Goal: Task Accomplishment & Management: Complete application form

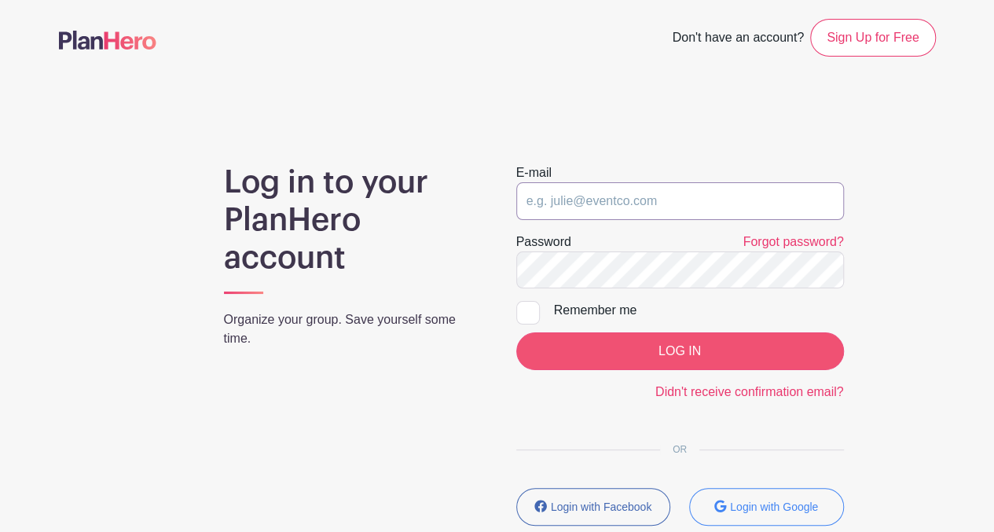
type input "[EMAIL_ADDRESS][DOMAIN_NAME]"
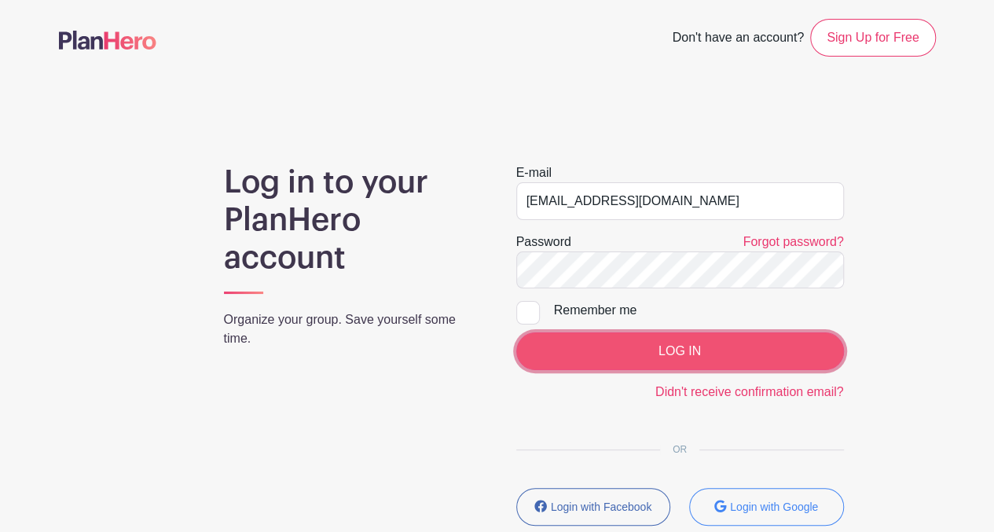
click at [630, 351] on input "LOG IN" at bounding box center [680, 351] width 328 height 38
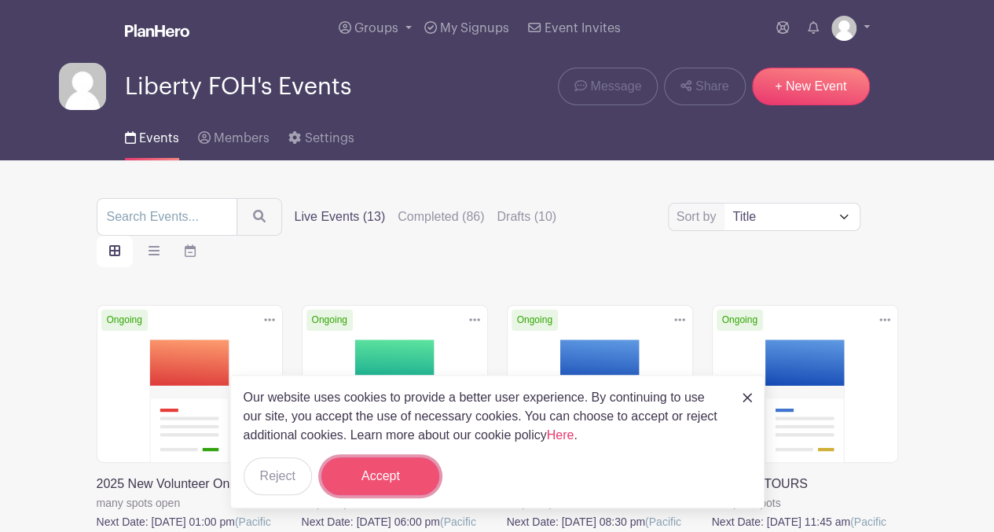
click at [373, 475] on button "Accept" at bounding box center [380, 476] width 118 height 38
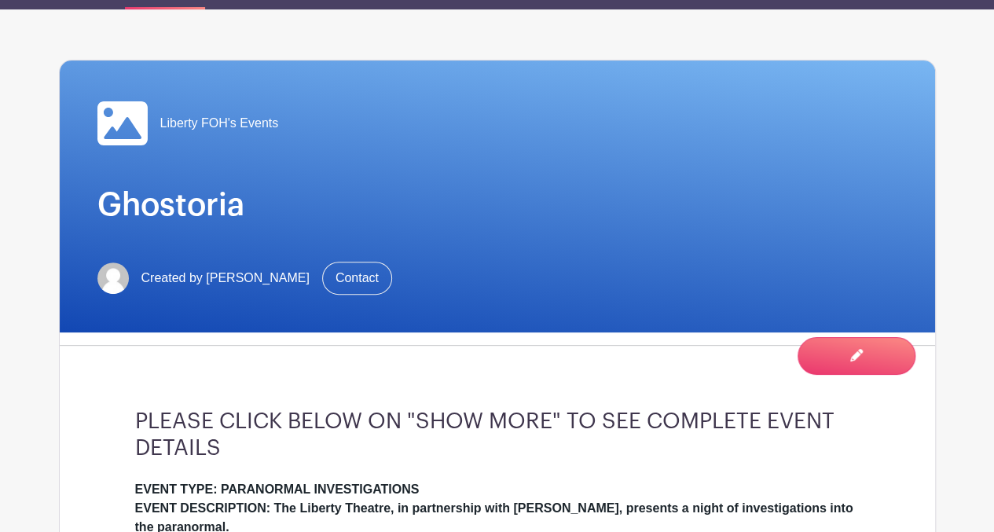
scroll to position [129, 0]
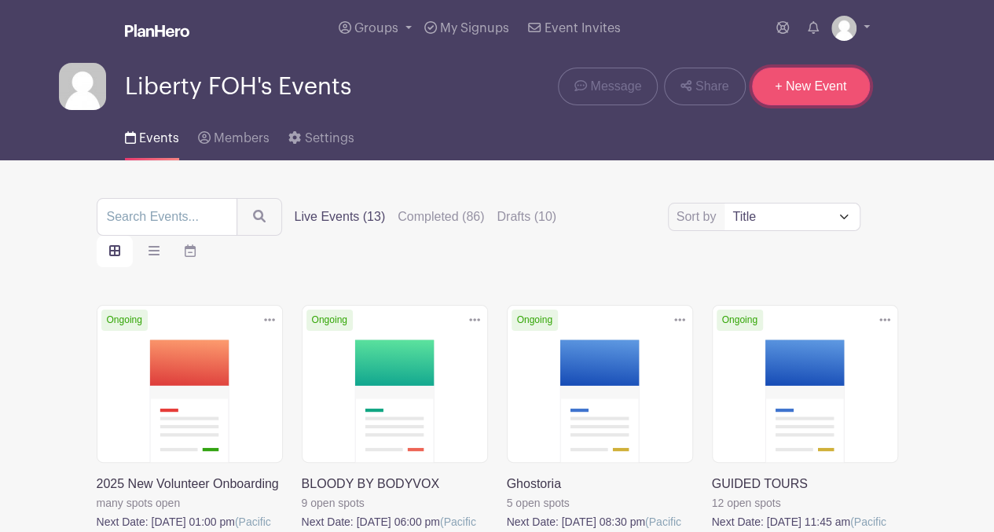
click at [804, 93] on link "+ New Event" at bounding box center [811, 87] width 118 height 38
click at [412, 221] on label "Completed (86)" at bounding box center [441, 216] width 86 height 19
click at [0, 0] on input "Completed (86)" at bounding box center [0, 0] width 0 height 0
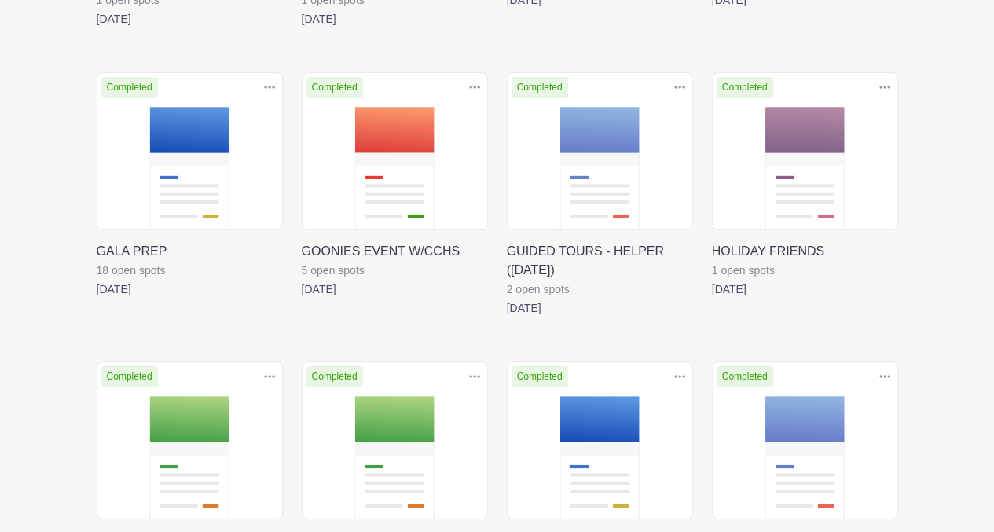
scroll to position [2574, 0]
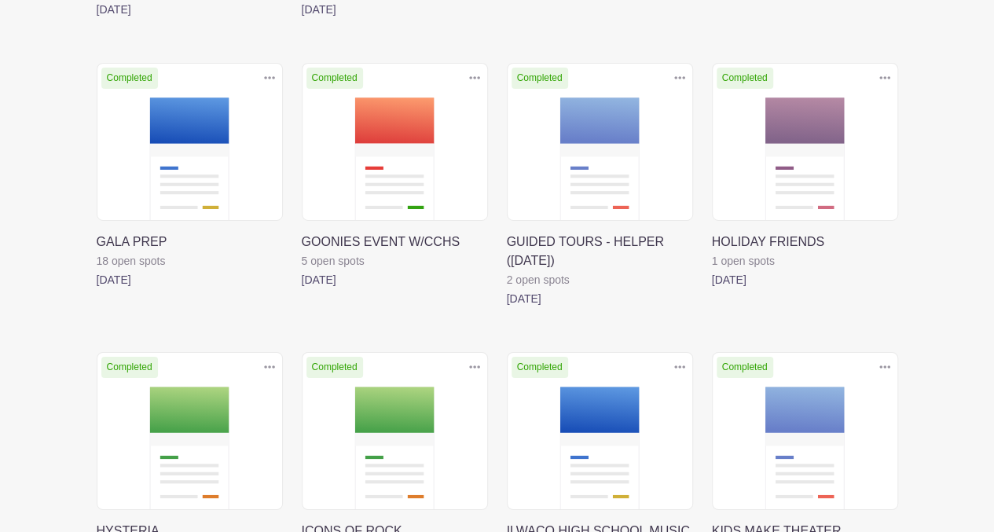
click at [97, 289] on link at bounding box center [97, 289] width 0 height 0
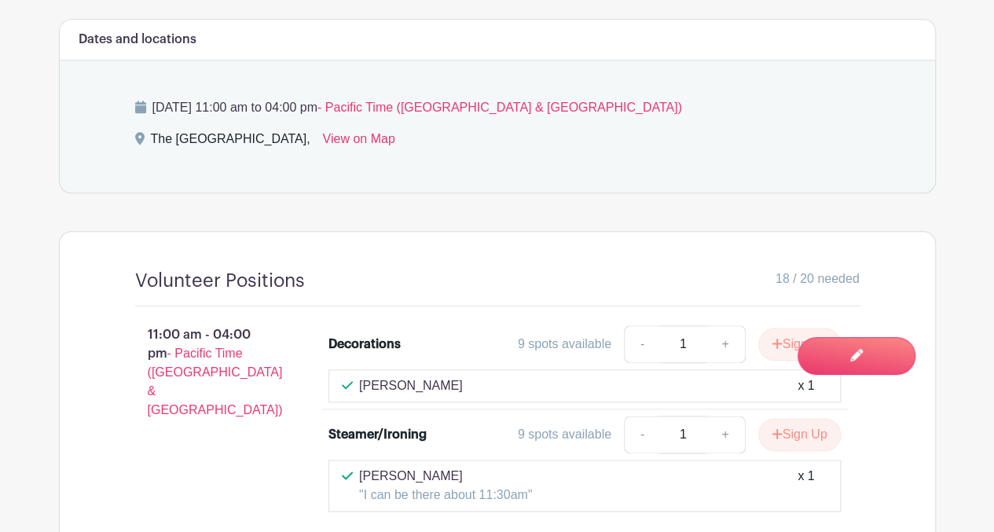
scroll to position [779, 0]
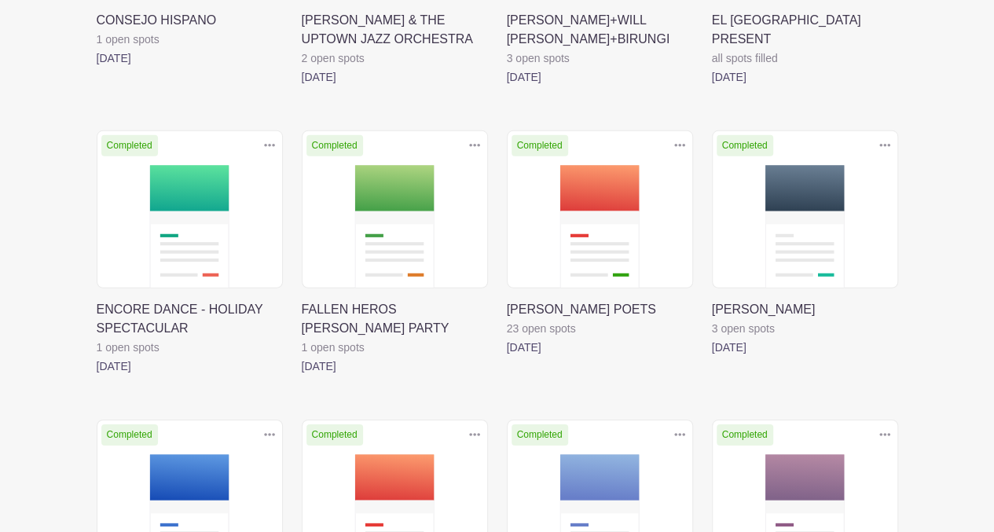
scroll to position [1344, 0]
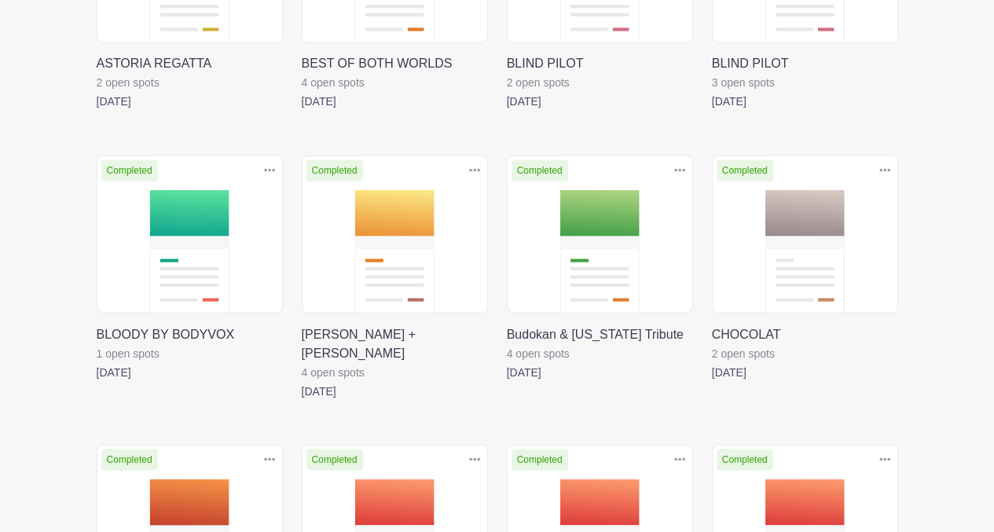
drag, startPoint x: 992, startPoint y: 260, endPoint x: 995, endPoint y: 333, distance: 73.1
click at [993, 333] on html "Loading... Groups All Groups Liberty FOH's Events Misty's Events My Signups Eve…" at bounding box center [497, 335] width 994 height 3359
drag, startPoint x: 995, startPoint y: 333, endPoint x: 900, endPoint y: 299, distance: 100.9
click at [900, 299] on div "Delete Event Are you sure? This event has signups associated with it. All signu…" at bounding box center [804, 296] width 205 height 283
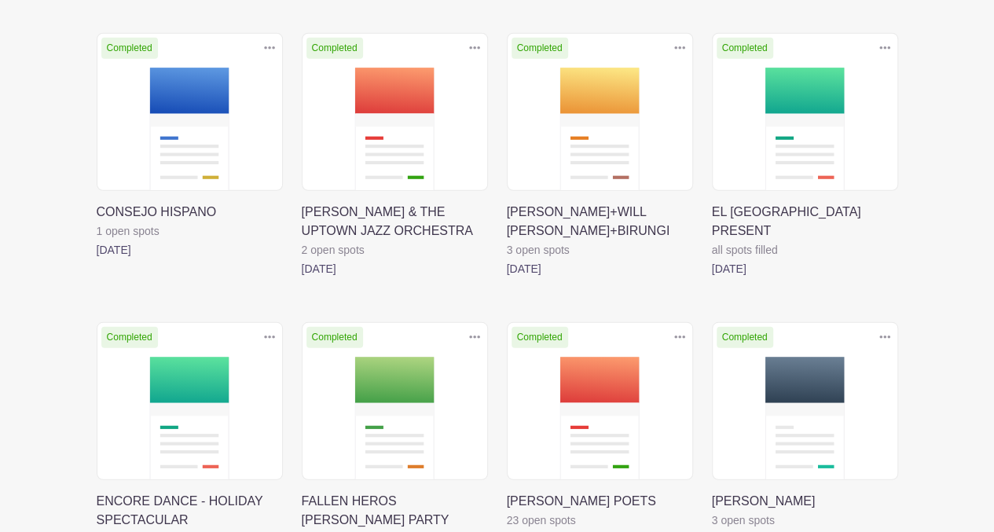
scroll to position [2087, 0]
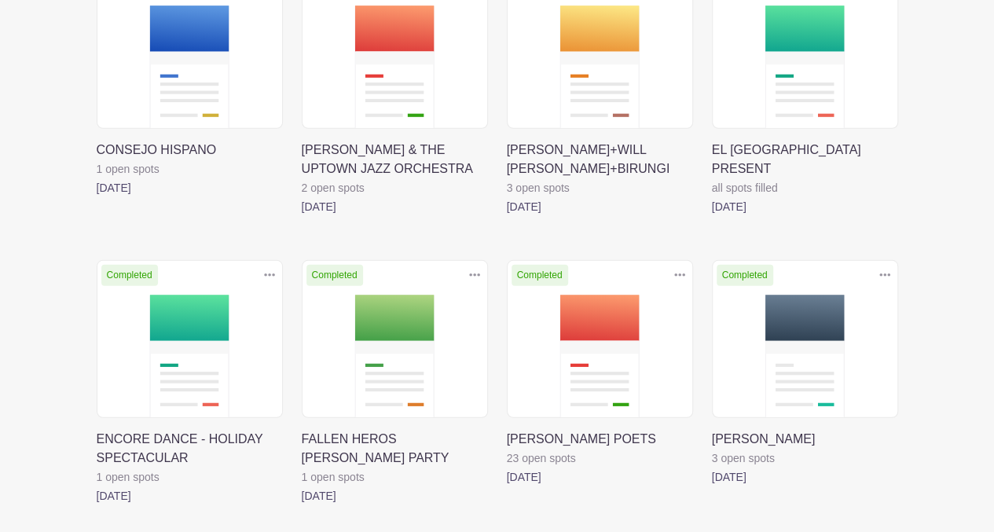
click at [712, 486] on link at bounding box center [712, 486] width 0 height 0
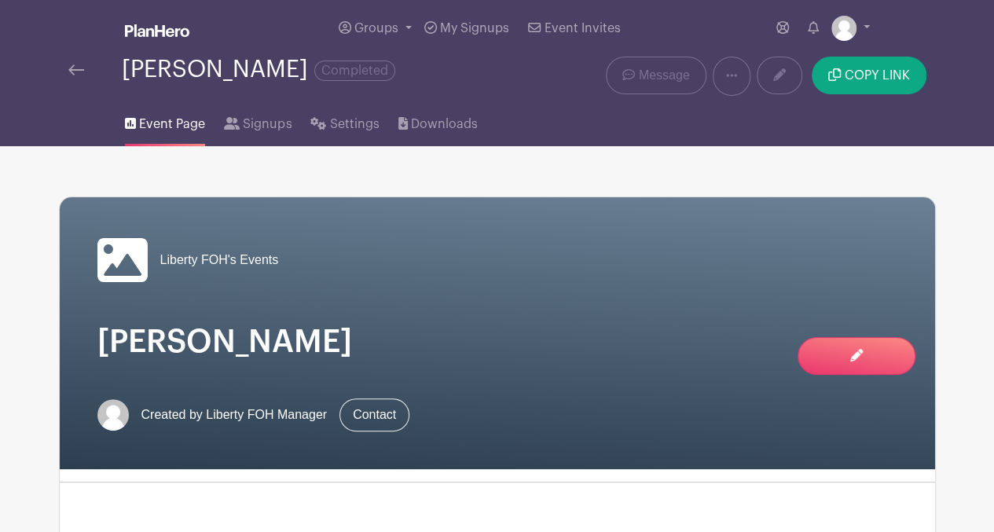
click at [74, 70] on img at bounding box center [76, 69] width 16 height 11
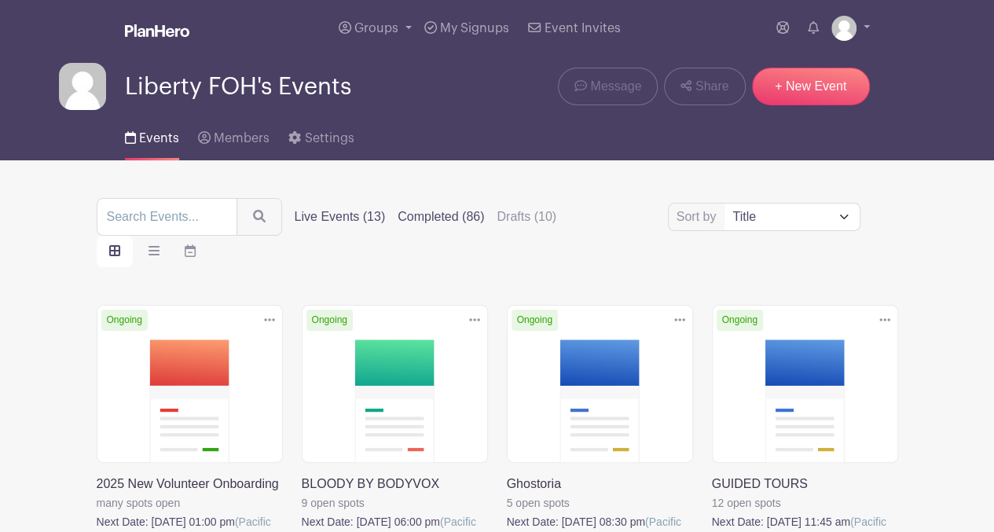
click at [418, 207] on label "Completed (86)" at bounding box center [441, 216] width 86 height 19
click at [0, 0] on input "Completed (86)" at bounding box center [0, 0] width 0 height 0
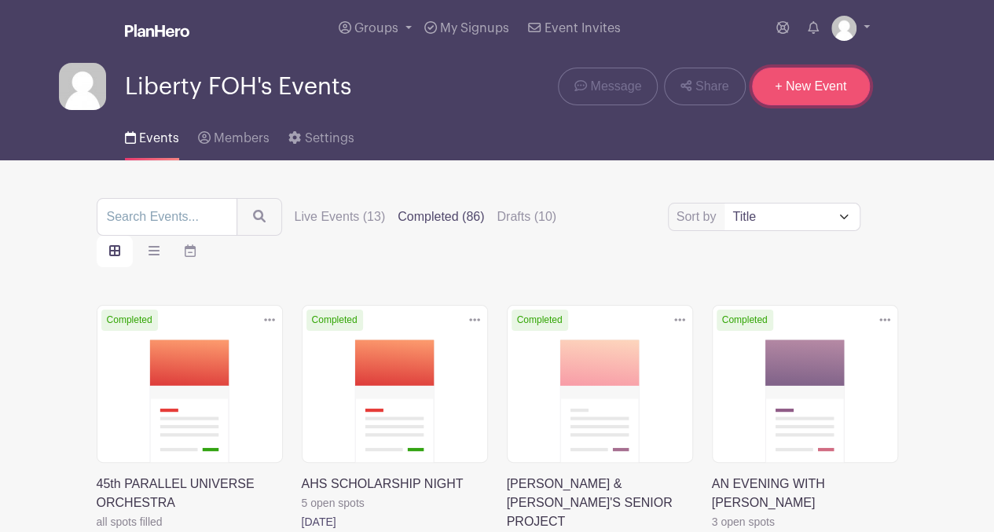
click at [798, 87] on link "+ New Event" at bounding box center [811, 87] width 118 height 38
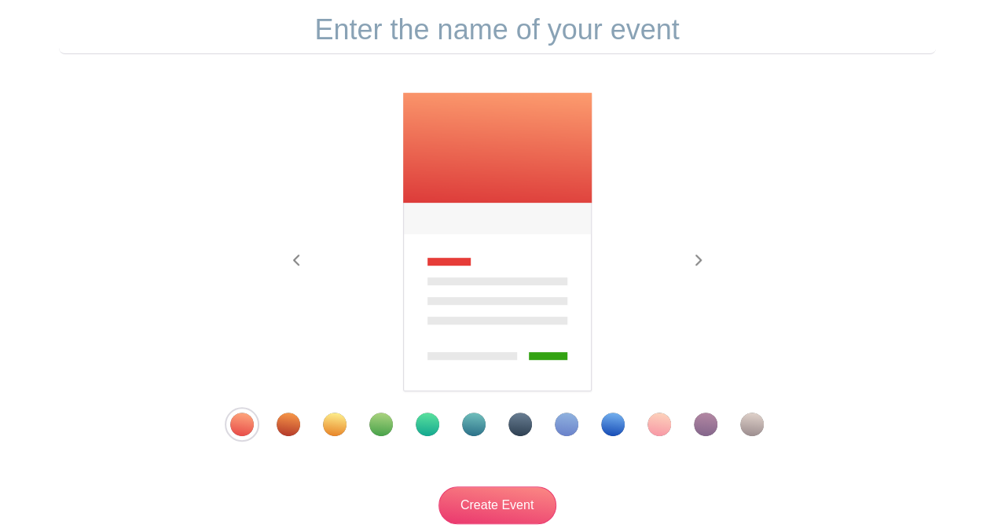
scroll to position [174, 0]
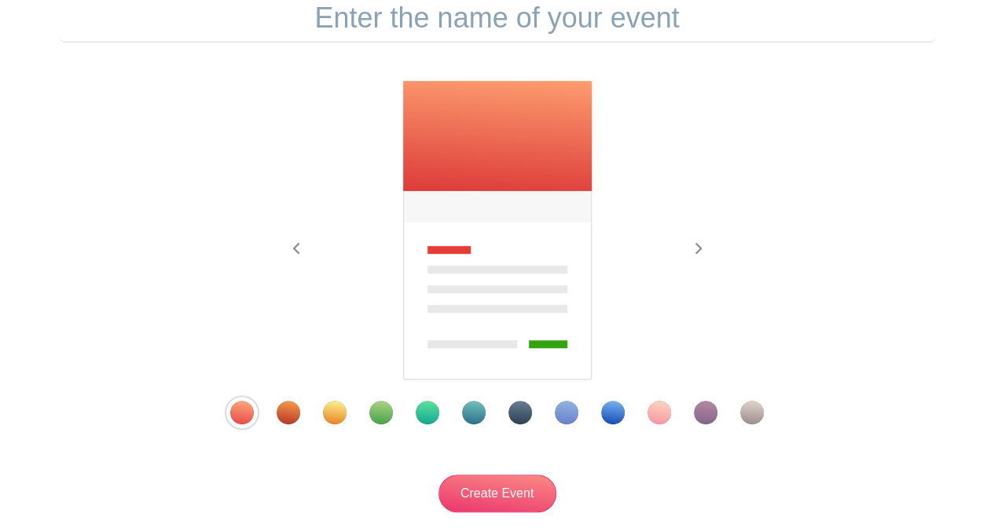
click at [712, 413] on div "Template 11" at bounding box center [706, 413] width 24 height 24
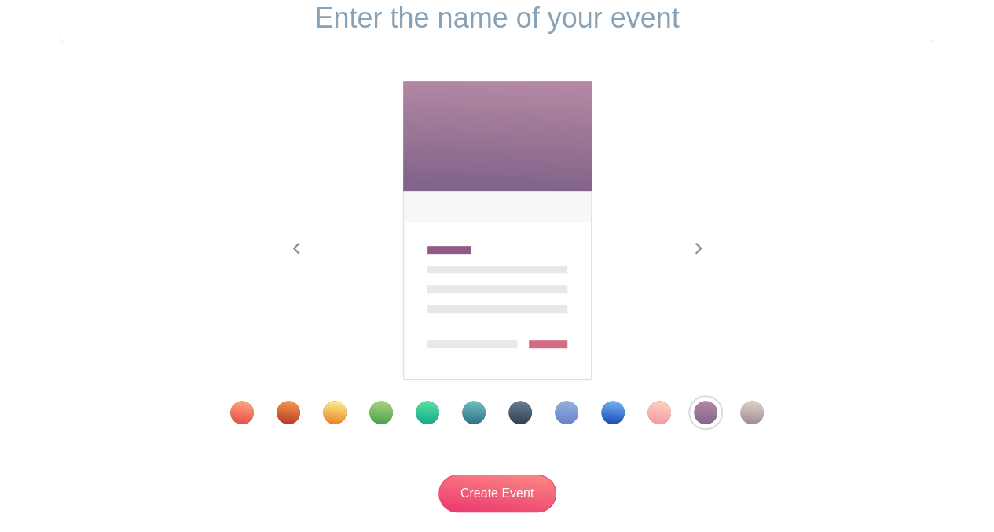
click at [375, 10] on input "text" at bounding box center [497, 18] width 877 height 49
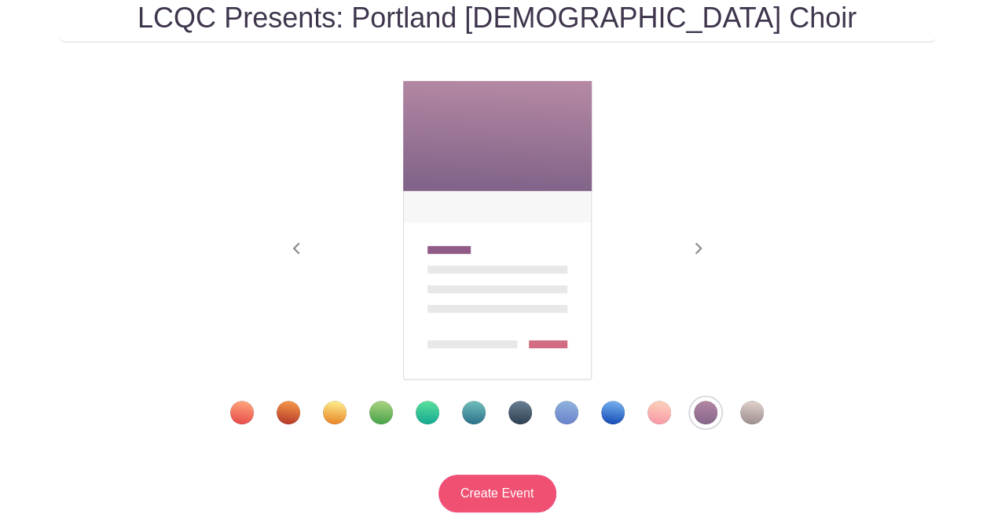
type input "LCQC Presents: Portland [DEMOGRAPHIC_DATA] Choir"
click at [500, 492] on input "Create Event" at bounding box center [497, 494] width 118 height 38
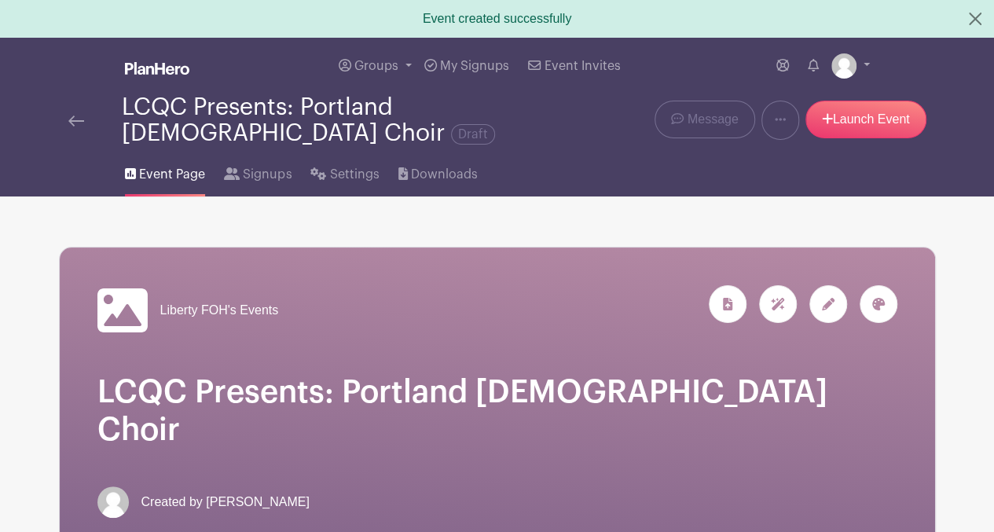
click at [883, 361] on div "Liberty FOH's Events" at bounding box center [497, 401] width 875 height 308
click at [70, 115] on link at bounding box center [76, 120] width 16 height 19
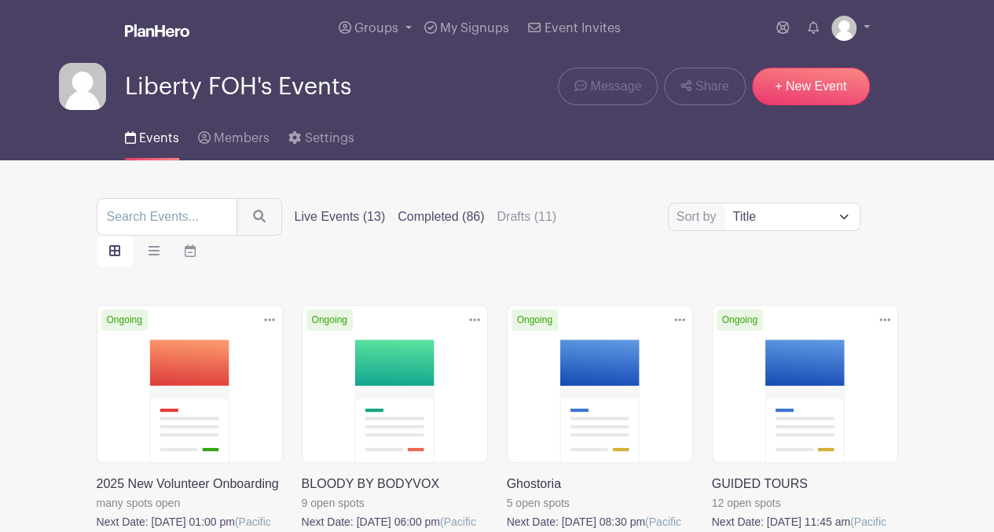
click at [437, 213] on label "Completed (86)" at bounding box center [441, 216] width 86 height 19
click at [0, 0] on input "Completed (86)" at bounding box center [0, 0] width 0 height 0
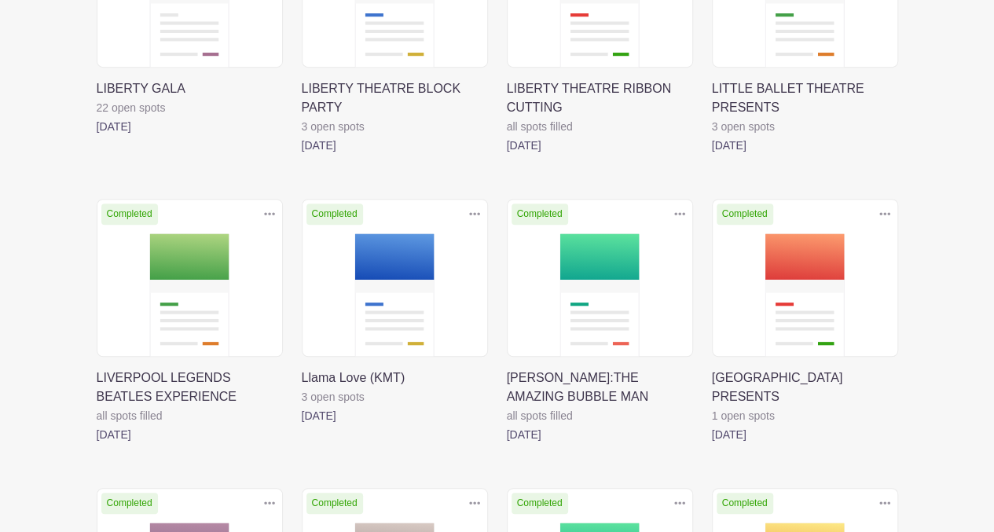
scroll to position [3310, 0]
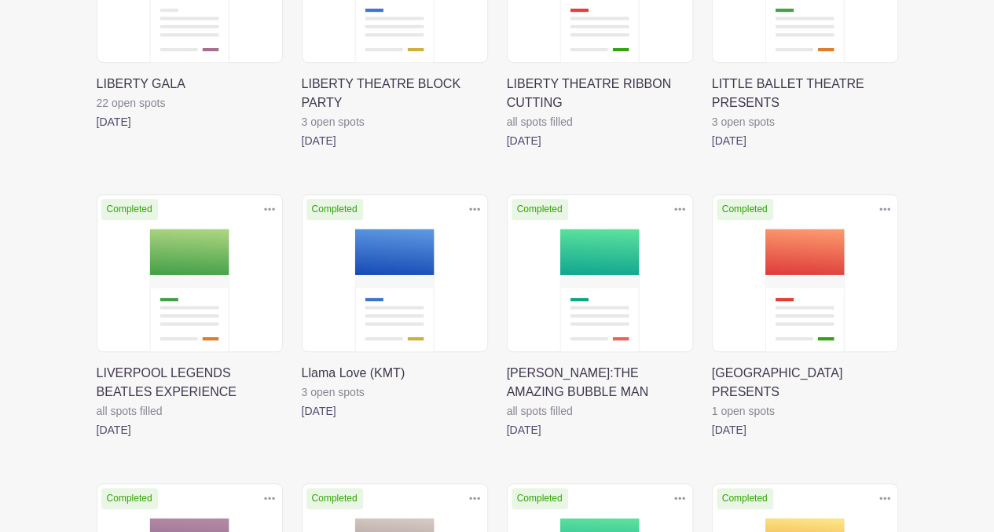
click at [507, 439] on link at bounding box center [507, 439] width 0 height 0
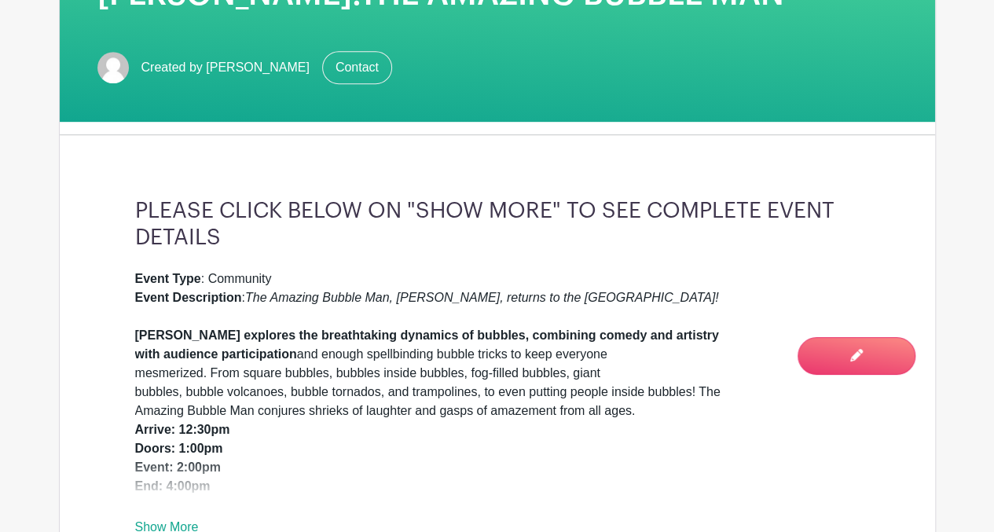
scroll to position [383, 0]
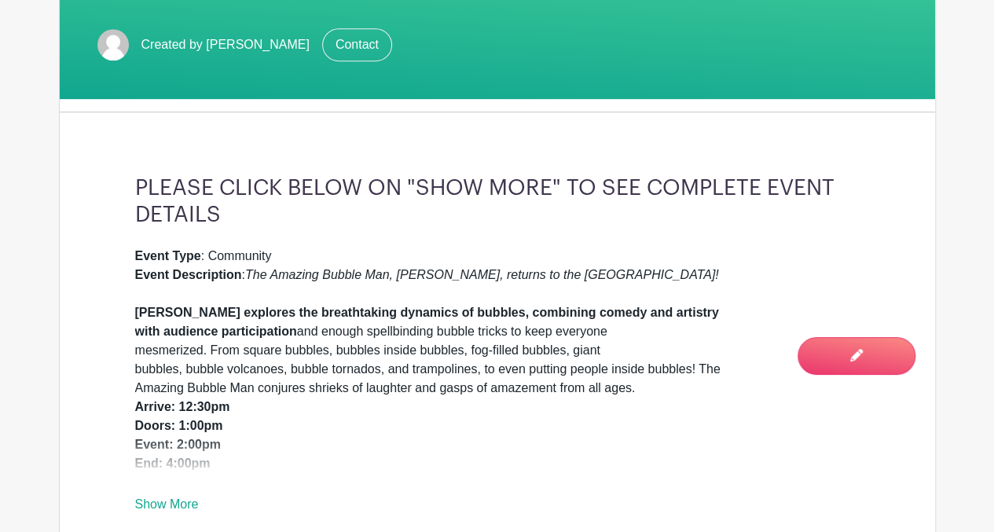
click at [168, 504] on link "Show More" at bounding box center [167, 507] width 64 height 20
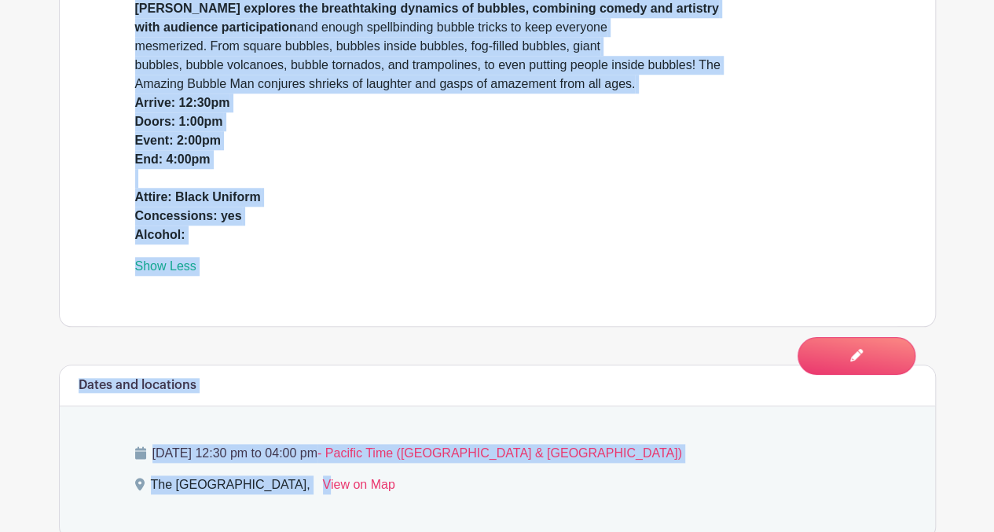
scroll to position [691, 0]
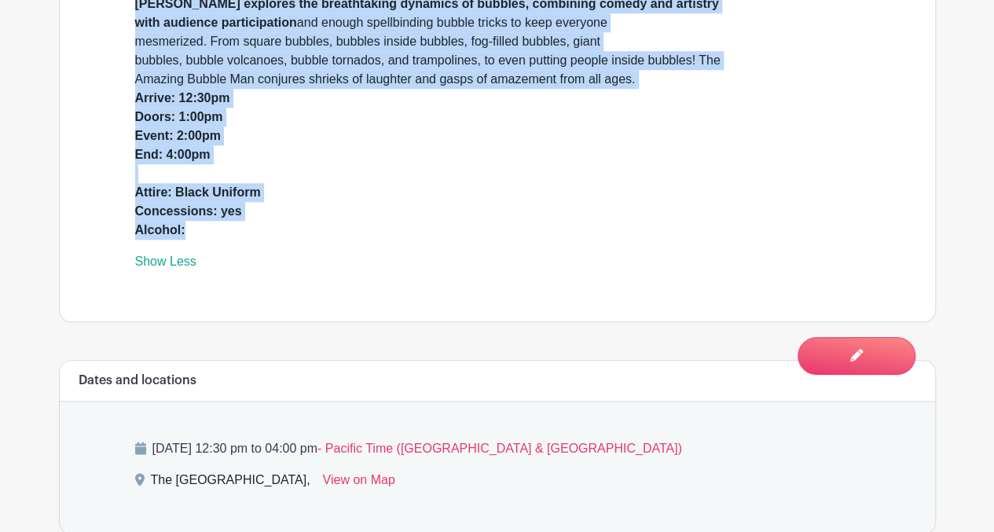
drag, startPoint x: 137, startPoint y: 182, endPoint x: 276, endPoint y: 227, distance: 146.1
click at [276, 227] on div "PLEASE CLICK BELOW ON "SHOW MORE" TO SEE COMPLETE EVENT DETAILS Event Type : Co…" at bounding box center [497, 68] width 800 height 505
drag, startPoint x: 276, startPoint y: 227, endPoint x: 200, endPoint y: 200, distance: 80.3
copy div "PLEASE CLICK BELOW ON "SHOW MORE" TO SEE COMPLETE EVENT DETAILS Event Type : Co…"
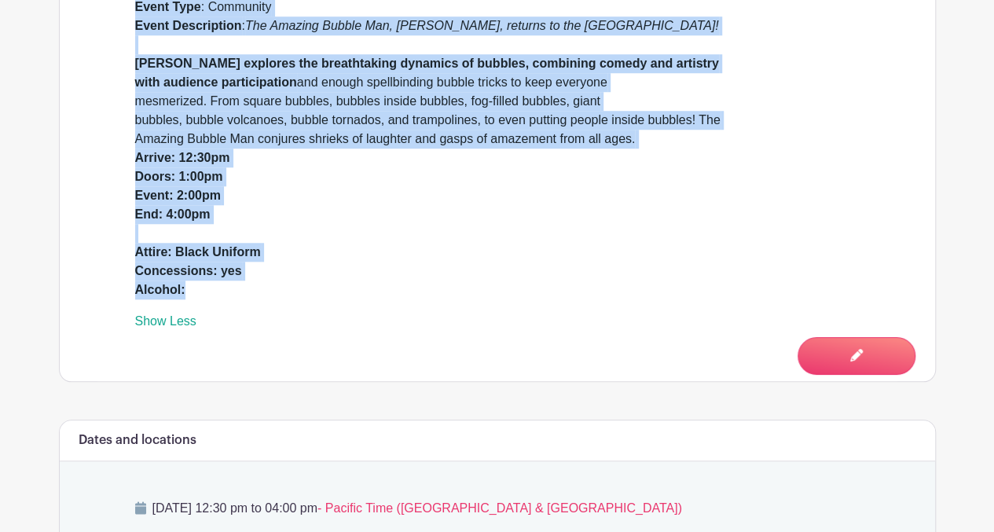
scroll to position [0, 0]
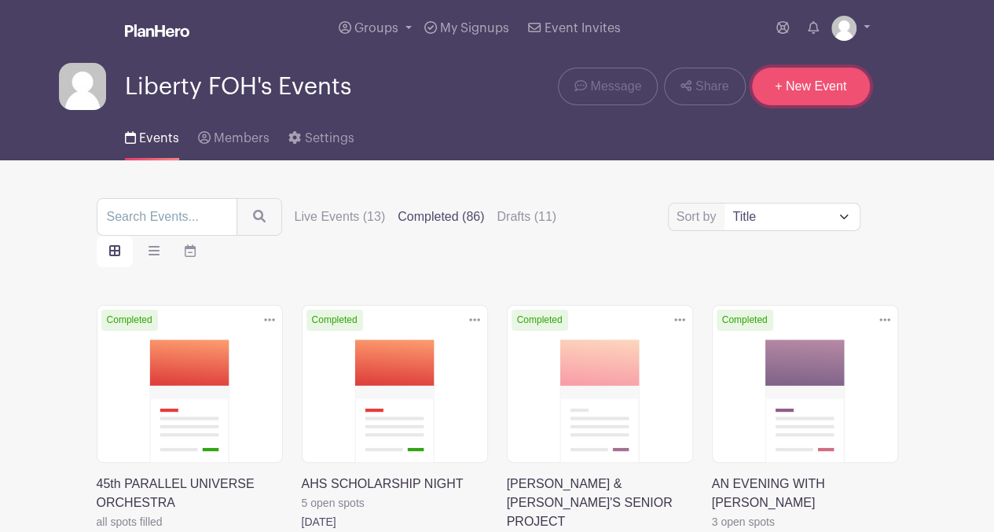
click at [786, 100] on link "+ New Event" at bounding box center [811, 87] width 118 height 38
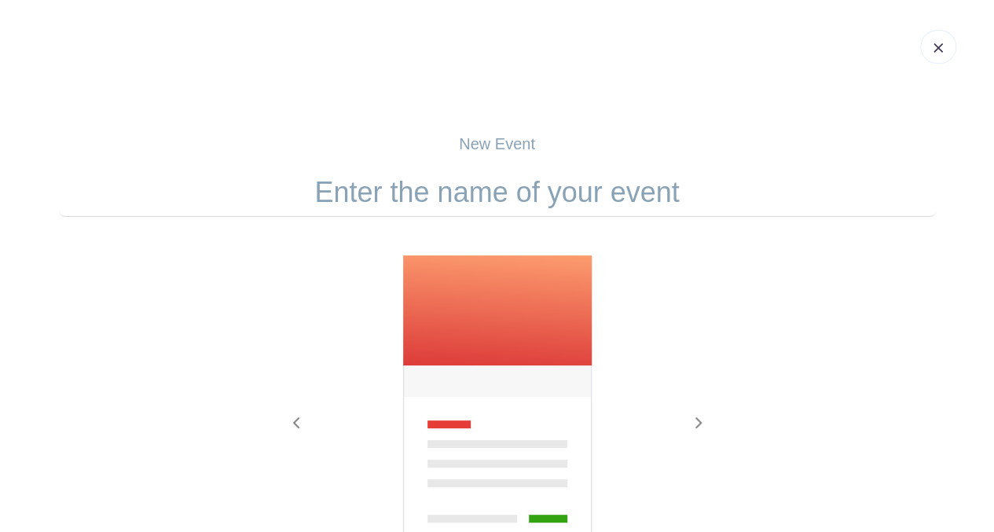
click at [592, 192] on input "text" at bounding box center [497, 192] width 877 height 49
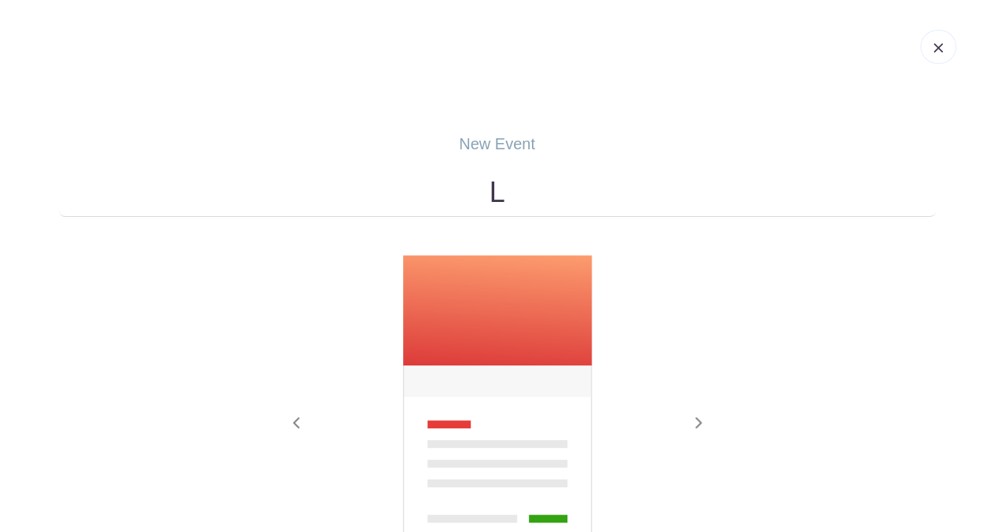
type input "[PERSON_NAME]:THE AMAZING BUBBLE MAN"
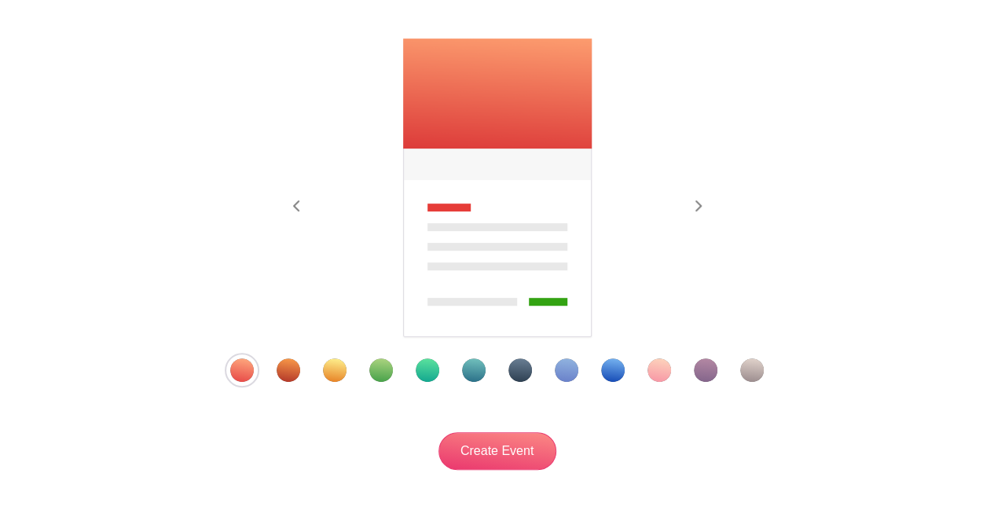
scroll to position [228, 0]
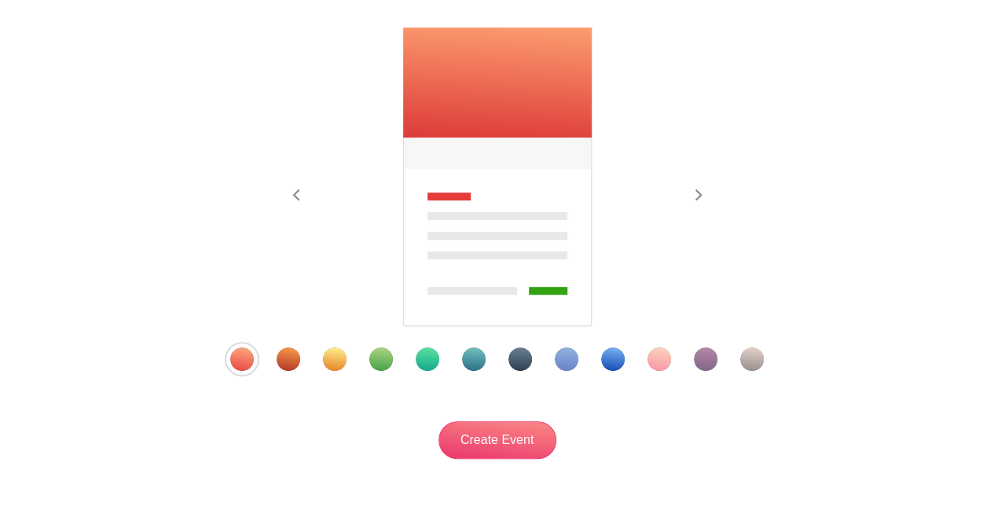
click at [421, 358] on div "Template 5" at bounding box center [428, 359] width 24 height 24
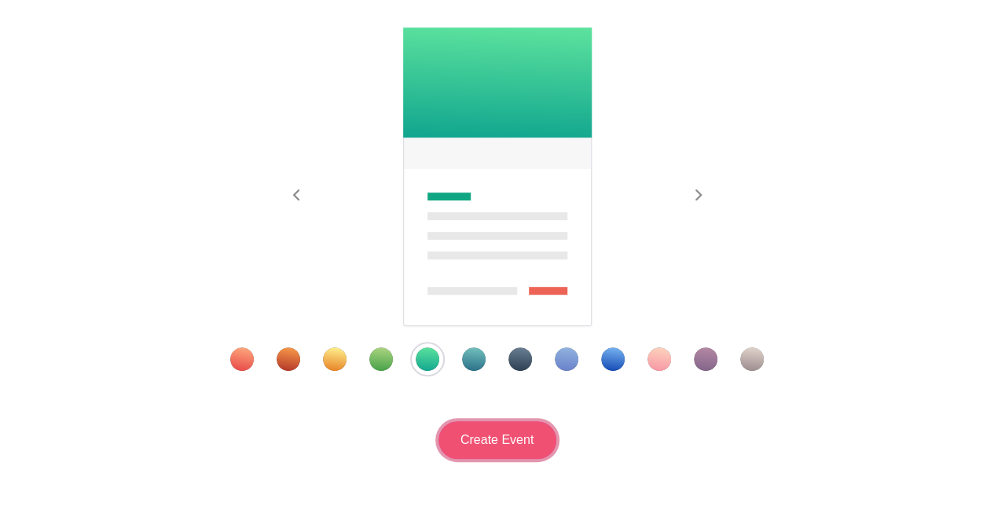
click at [511, 441] on input "Create Event" at bounding box center [497, 440] width 118 height 38
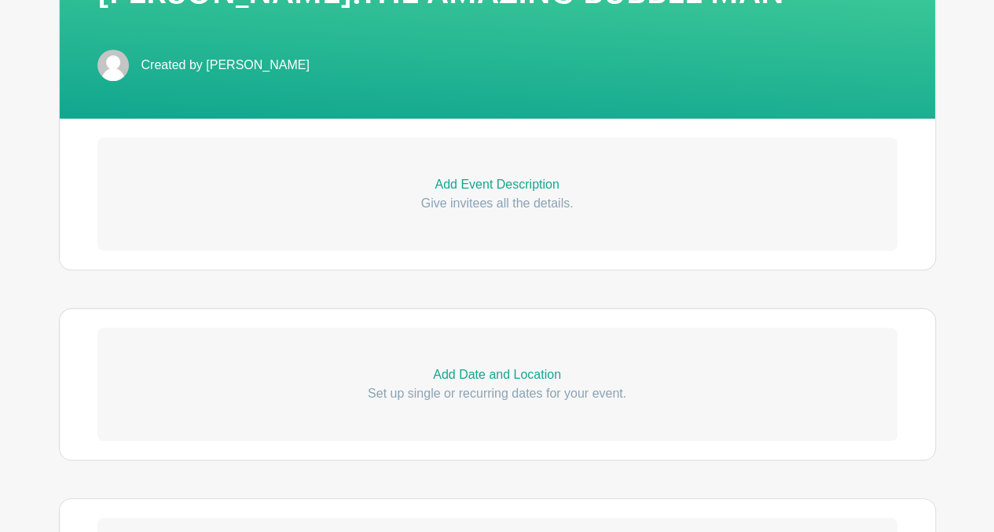
scroll to position [409, 0]
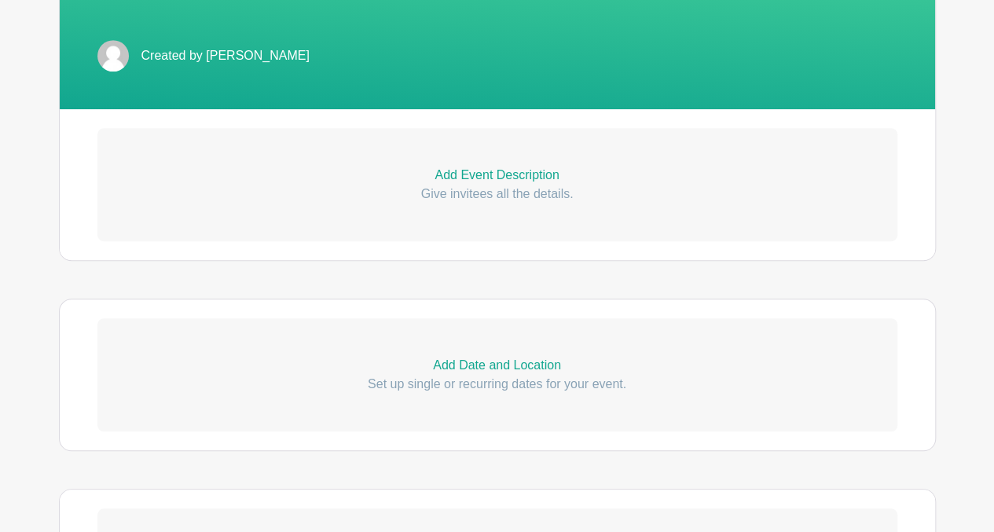
click at [494, 171] on p "Add Event Description" at bounding box center [497, 175] width 800 height 19
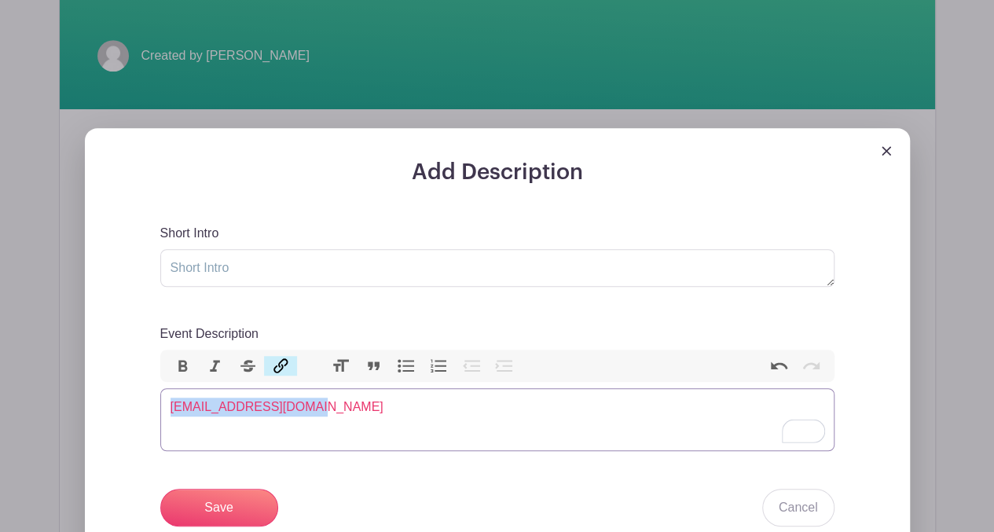
drag, startPoint x: 324, startPoint y: 412, endPoint x: 151, endPoint y: 423, distance: 174.0
click at [151, 423] on div "Add Description Short Intro Event Description Bold Italic Strikethrough Link He…" at bounding box center [497, 432] width 749 height 547
type trix-editor "<div><a href="mailto:[EMAIL_ADDRESS][DOMAIN_NAME]">[EMAIL_ADDRESS][DOMAIN_NAME]…"
click at [884, 150] on img at bounding box center [885, 150] width 9 height 9
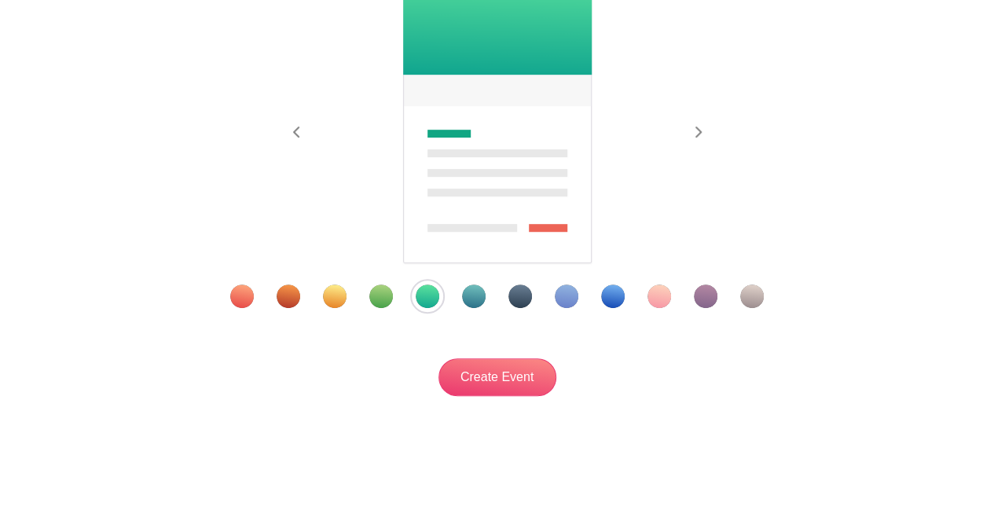
scroll to position [228, 0]
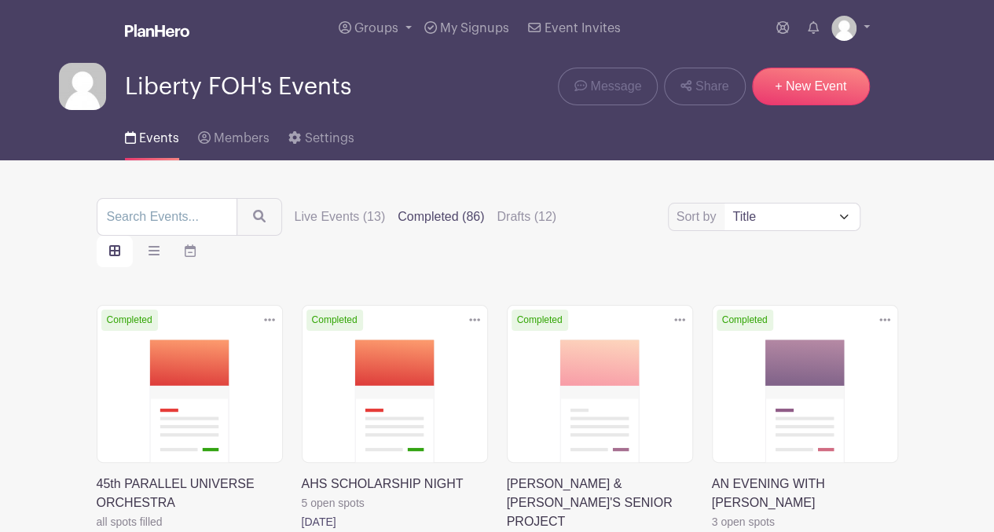
click at [302, 531] on link at bounding box center [302, 531] width 0 height 0
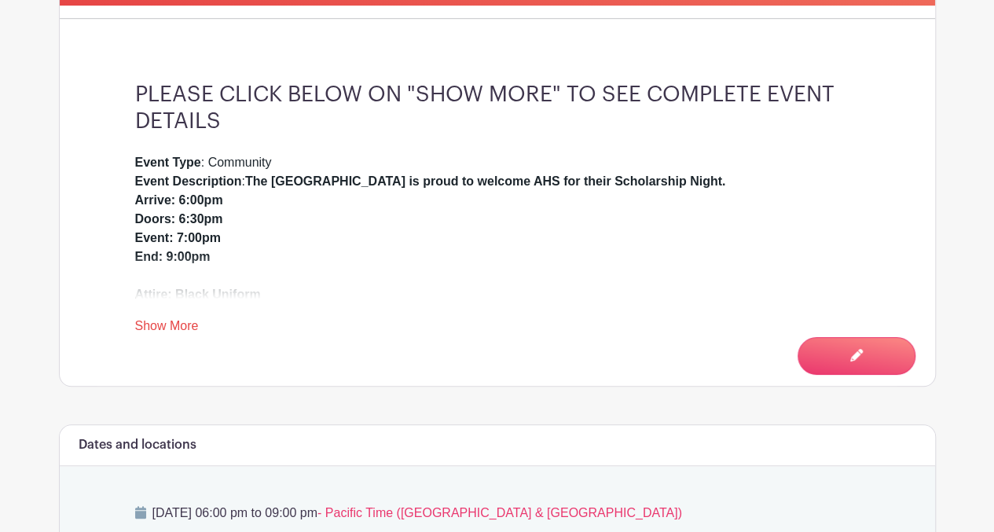
scroll to position [465, 0]
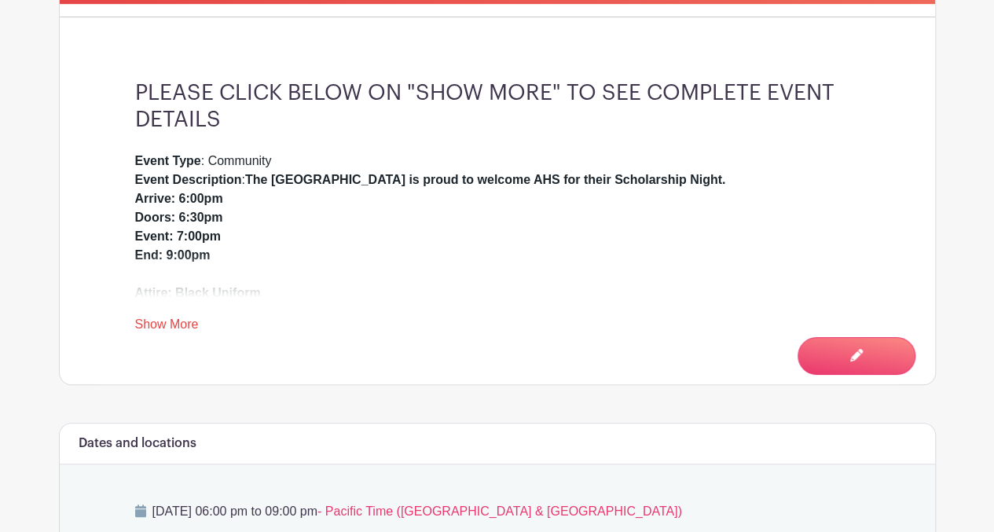
click at [187, 318] on link "Show More" at bounding box center [167, 327] width 64 height 20
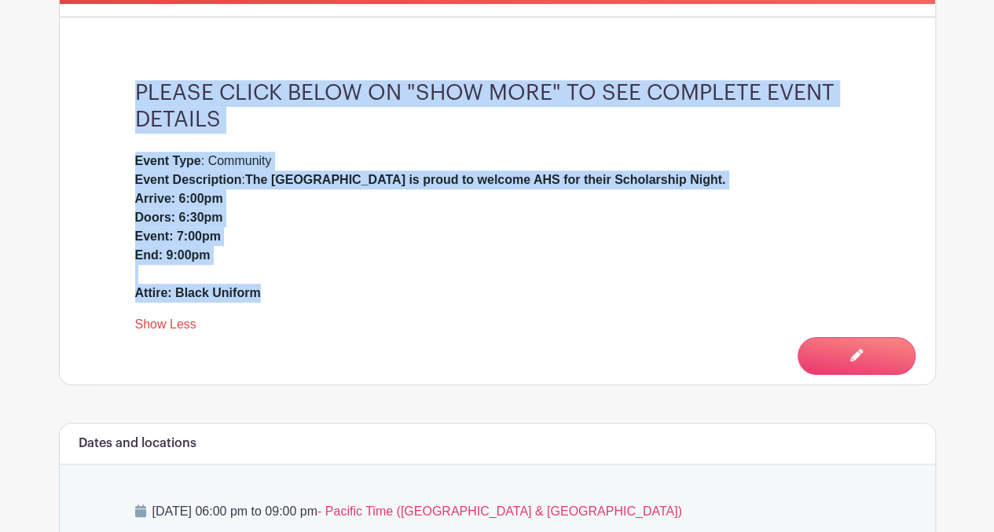
drag, startPoint x: 135, startPoint y: 86, endPoint x: 276, endPoint y: 295, distance: 251.9
click at [276, 295] on div "PLEASE CLICK BELOW ON "SHOW MORE" TO SEE COMPLETE EVENT DETAILS Event Type : Co…" at bounding box center [497, 207] width 800 height 354
drag, startPoint x: 276, startPoint y: 295, endPoint x: 189, endPoint y: 285, distance: 87.8
click at [189, 285] on strong "Arrive: 6:00pm Doors: 6:30pm Event: 7:00pm End: 9:00pm Attire: Black Uniform" at bounding box center [198, 246] width 126 height 108
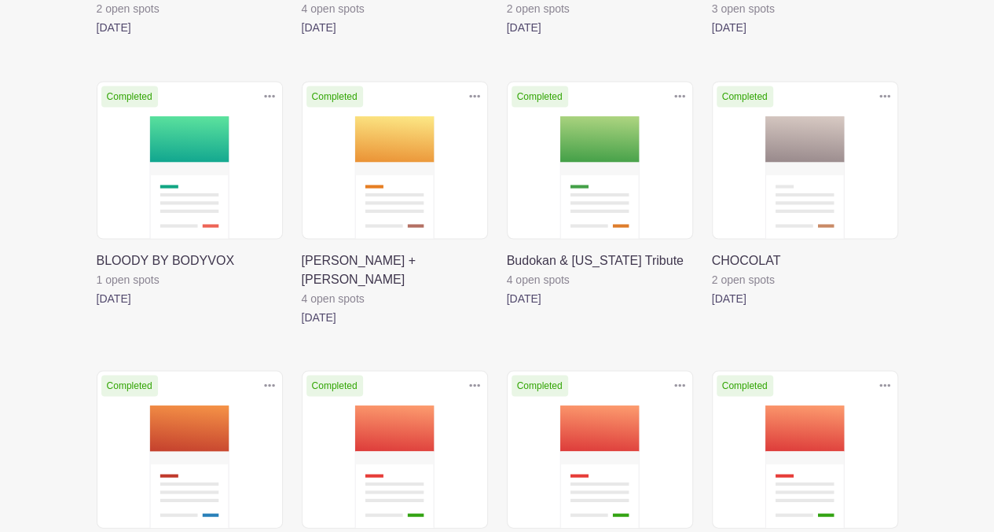
scroll to position [1655, 0]
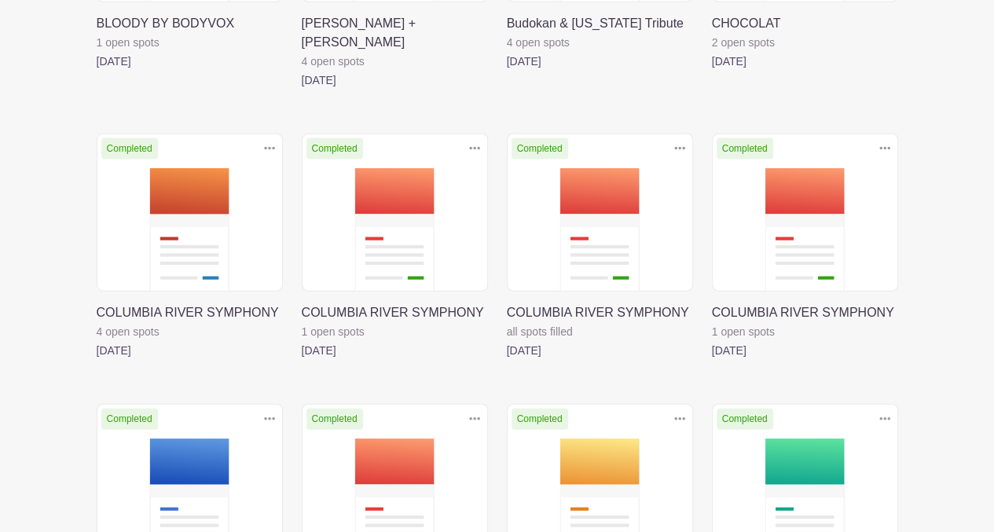
click at [984, 337] on main "Groups All Groups Liberty FOH's Events Misty's Events My Signups Event Invites …" at bounding box center [497, 24] width 994 height 3359
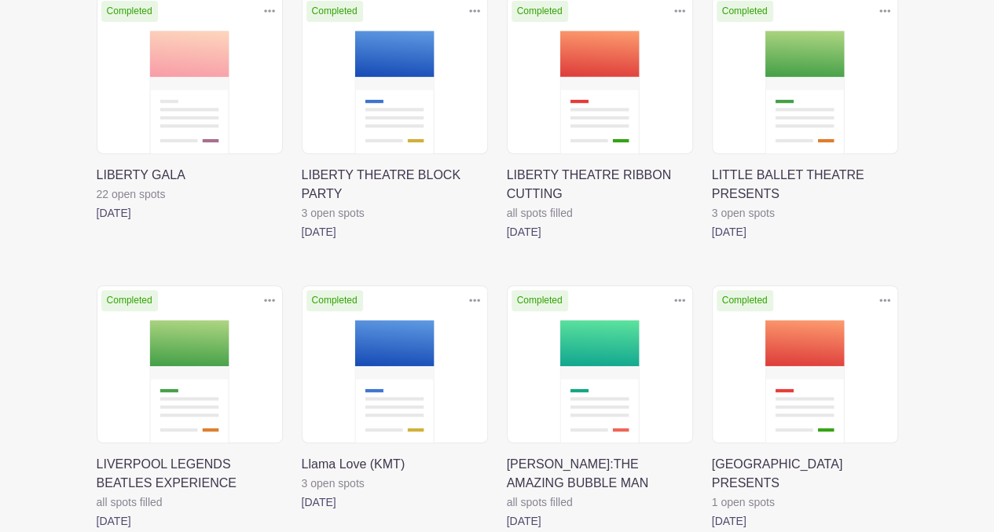
scroll to position [3253, 0]
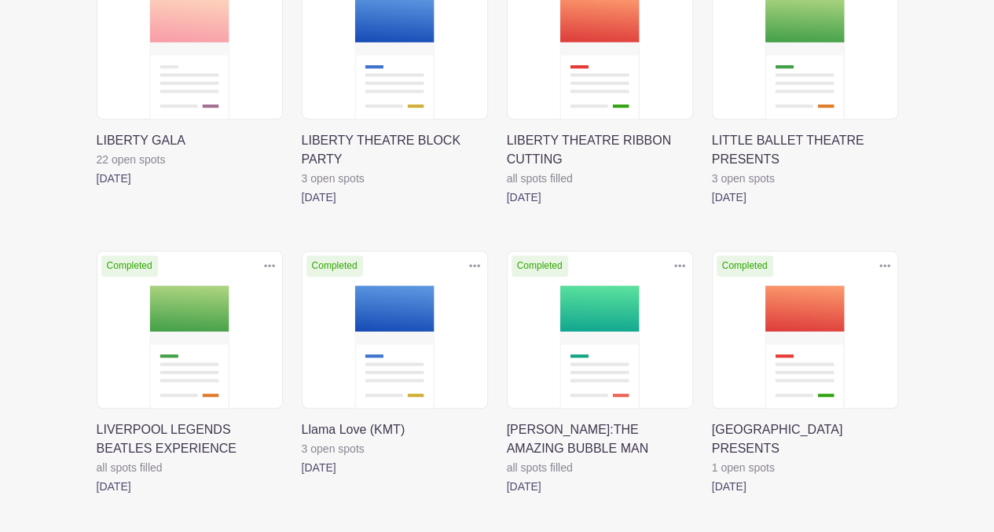
click at [507, 496] on link at bounding box center [507, 496] width 0 height 0
